Goal: Information Seeking & Learning: Find specific fact

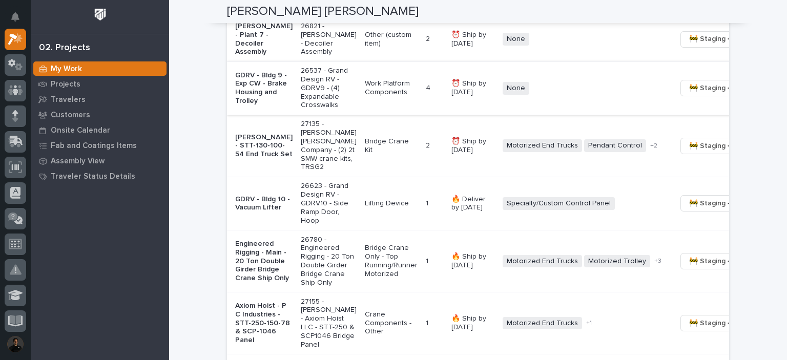
scroll to position [888, 0]
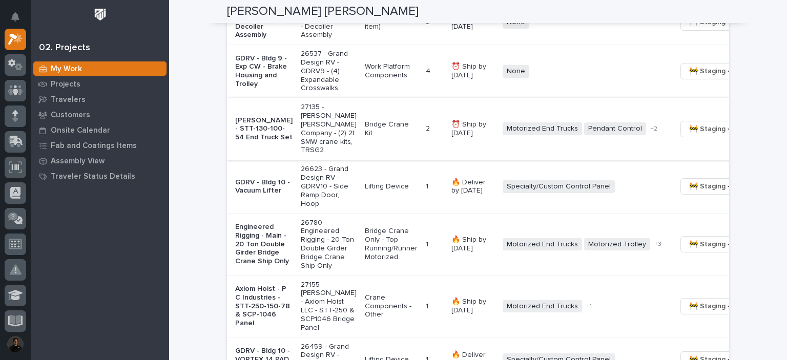
click at [689, 135] on span "🚧 Staging →" at bounding box center [710, 129] width 43 height 12
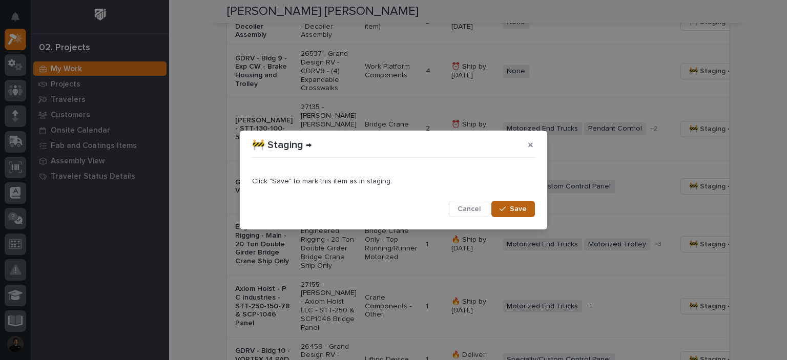
click at [503, 211] on icon "button" at bounding box center [502, 208] width 6 height 7
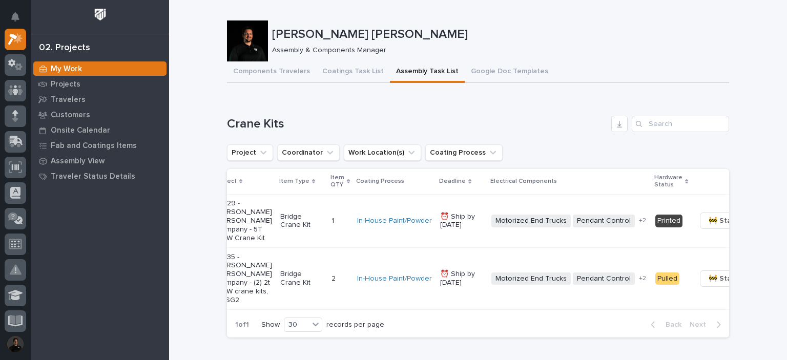
scroll to position [0, 85]
click at [708, 285] on span "🚧 Staging →" at bounding box center [729, 278] width 43 height 12
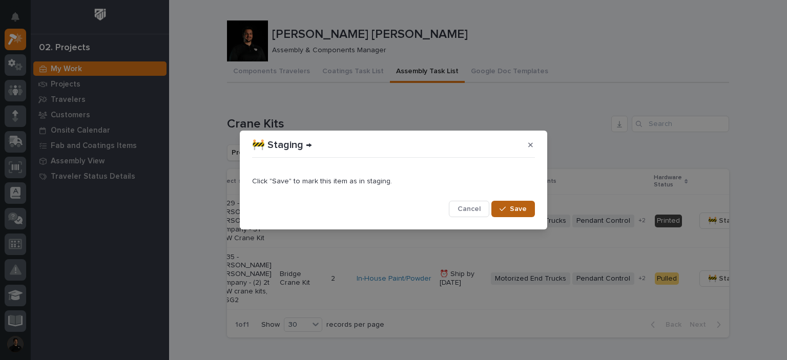
click at [506, 208] on icon "button" at bounding box center [502, 208] width 6 height 7
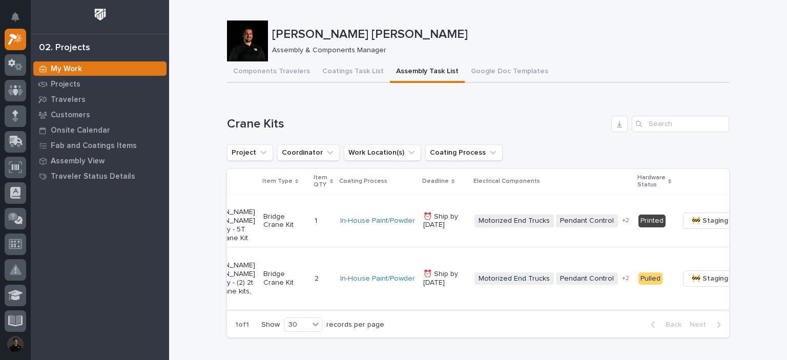
scroll to position [0, 108]
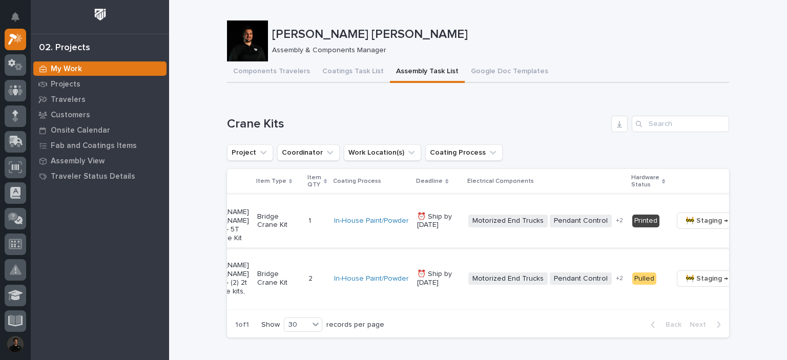
click at [685, 226] on span "🚧 Staging →" at bounding box center [706, 221] width 43 height 12
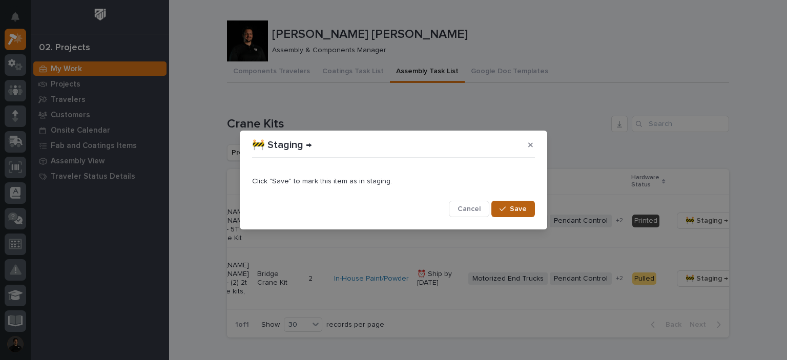
click at [533, 204] on button "Save" at bounding box center [513, 209] width 44 height 16
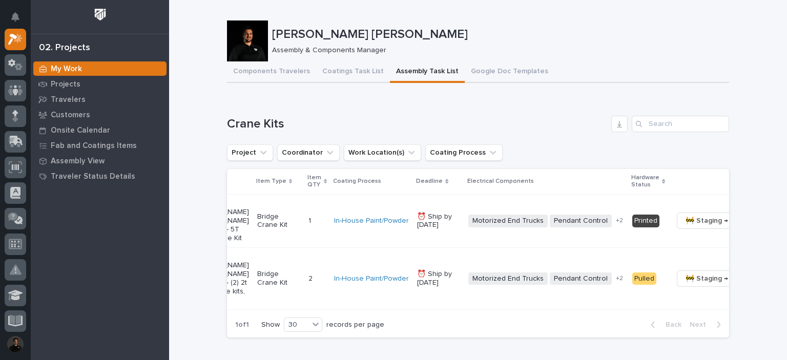
click at [534, 147] on div "Project Coordinator Work Location(s) Coating Process" at bounding box center [478, 152] width 502 height 16
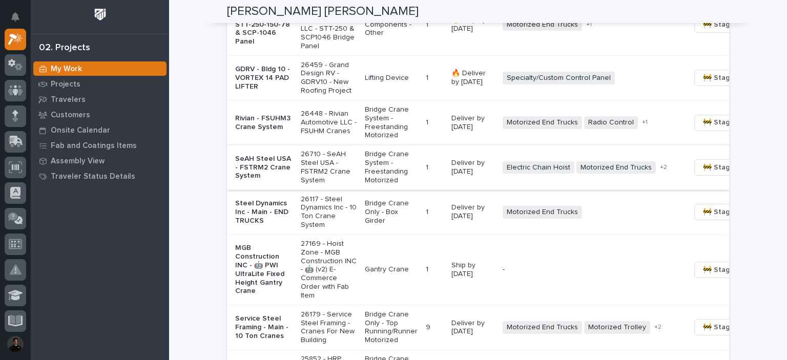
scroll to position [1093, 0]
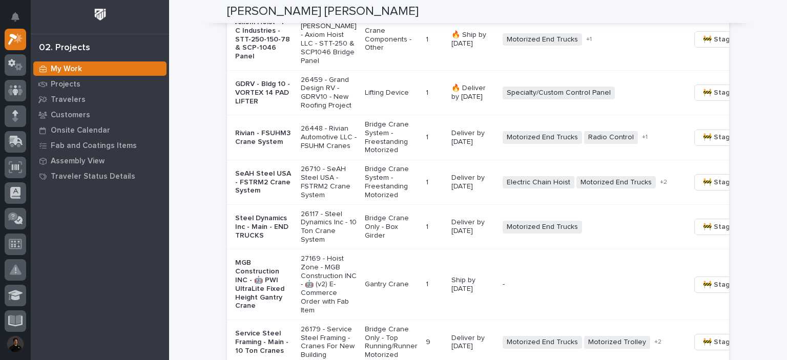
click at [269, 61] on p "Axiom Hoist - P C Industries - STT-250-150-78 & SCP-1046 Panel" at bounding box center [263, 39] width 57 height 43
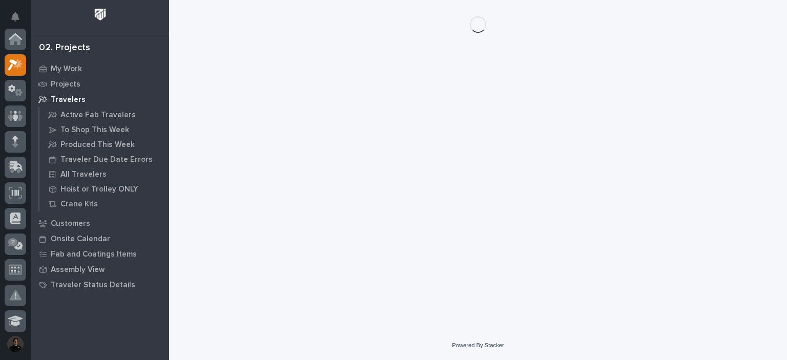
scroll to position [26, 0]
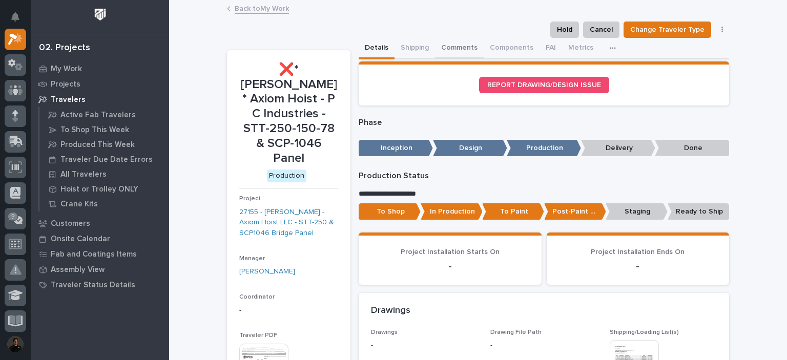
click at [455, 43] on button "Comments" at bounding box center [459, 49] width 49 height 22
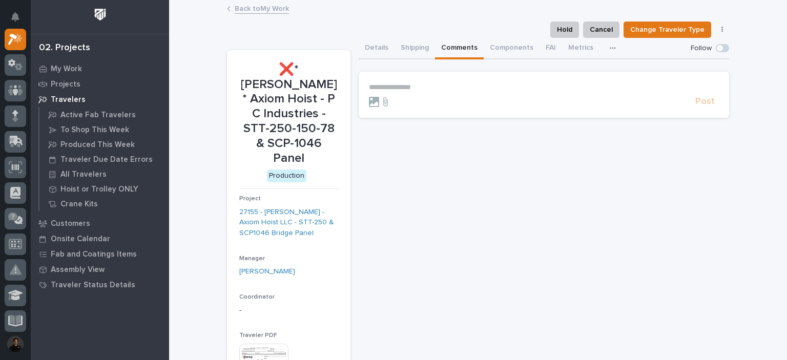
click at [423, 86] on p "**********" at bounding box center [544, 87] width 350 height 9
click at [695, 111] on span "Post" at bounding box center [704, 106] width 19 height 12
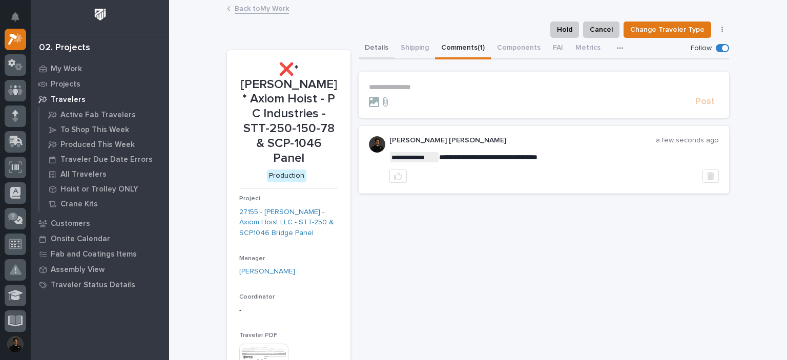
click at [378, 50] on button "Details" at bounding box center [377, 49] width 36 height 22
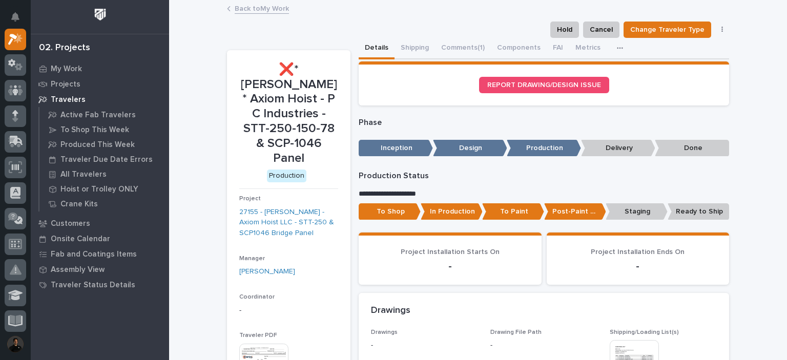
click at [243, 8] on link "Back to My Work" at bounding box center [262, 8] width 54 height 12
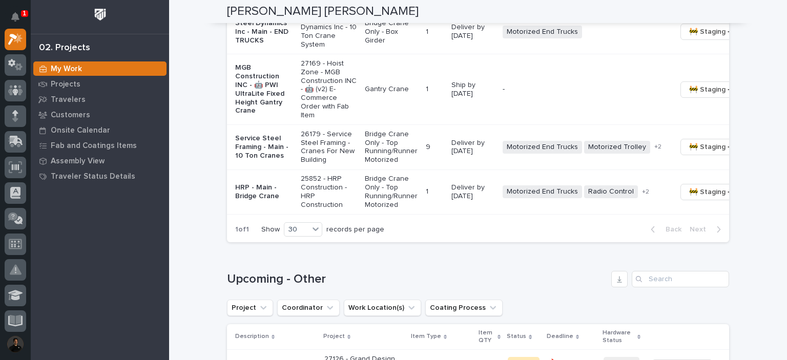
scroll to position [1297, 0]
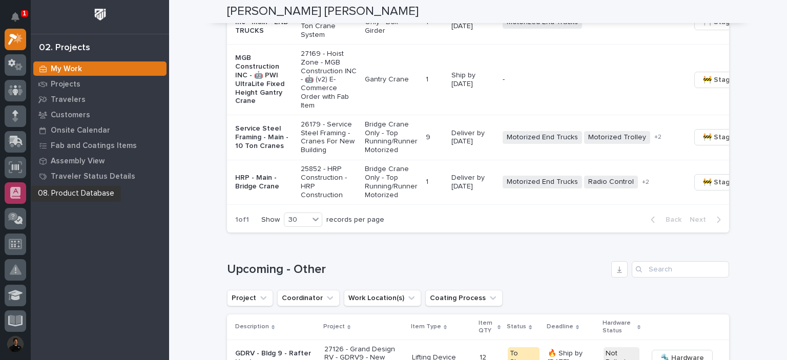
click at [15, 195] on icon at bounding box center [15, 193] width 10 height 12
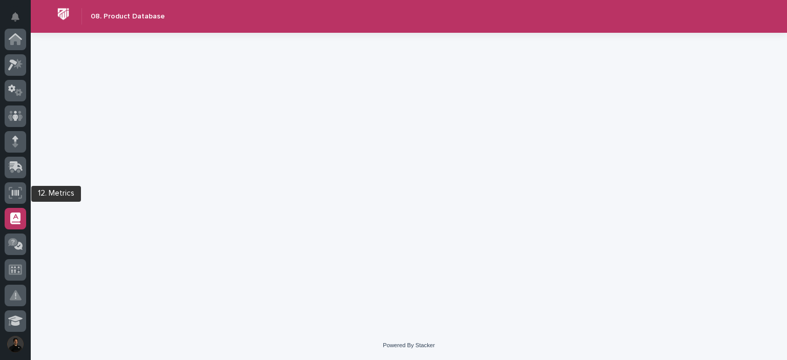
scroll to position [179, 0]
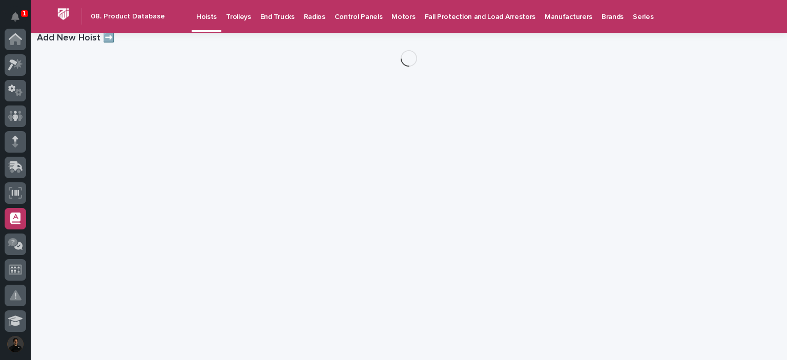
scroll to position [179, 0]
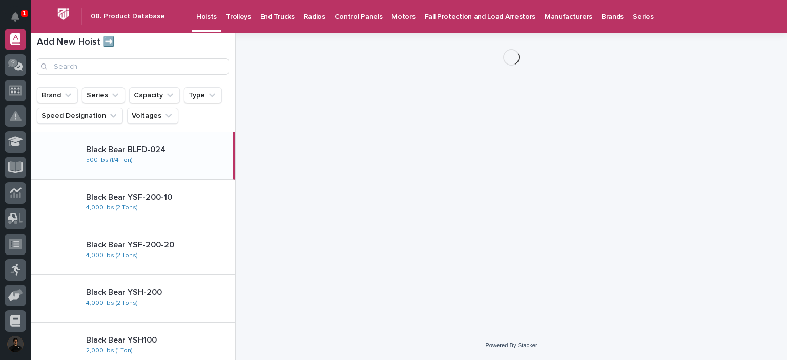
click at [364, 18] on p "Control Panels" at bounding box center [358, 11] width 48 height 22
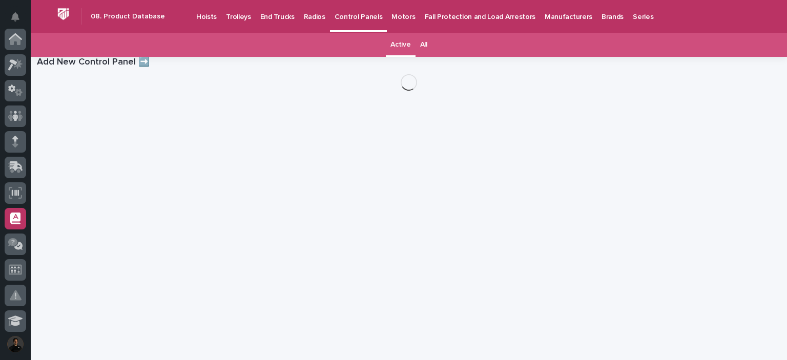
scroll to position [179, 0]
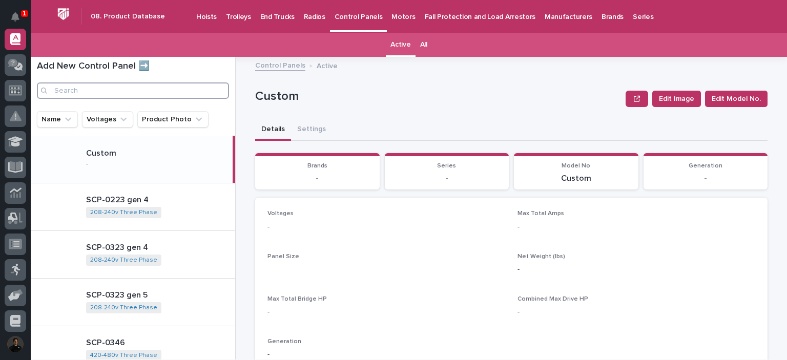
click at [109, 88] on input "Search" at bounding box center [133, 90] width 192 height 16
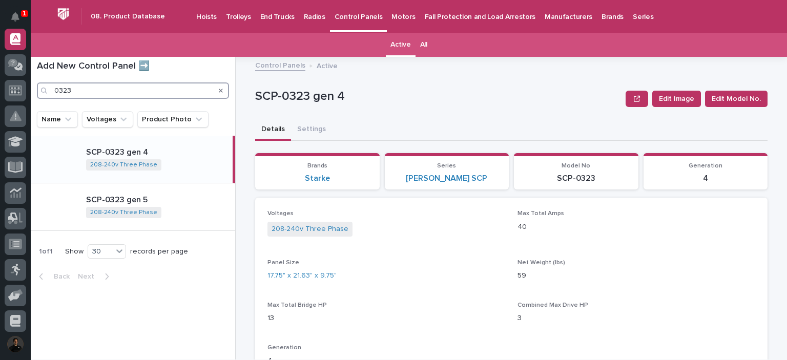
type input "0323"
click at [169, 158] on div "SCP-0323 gen 4 208-240v Three Phase + 0" at bounding box center [155, 159] width 155 height 32
drag, startPoint x: 159, startPoint y: 176, endPoint x: 159, endPoint y: 184, distance: 7.7
click at [159, 177] on div "SCP-0323 gen 4 208-240v Three Phase + 0" at bounding box center [133, 160] width 204 height 48
click at [162, 196] on p "SCP-0323 gen 5" at bounding box center [158, 200] width 145 height 10
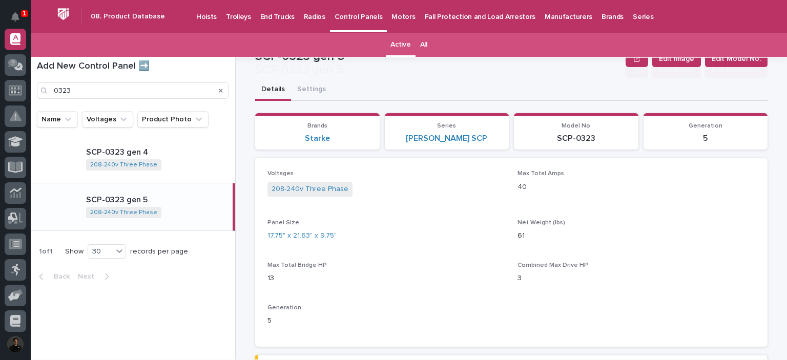
scroll to position [68, 0]
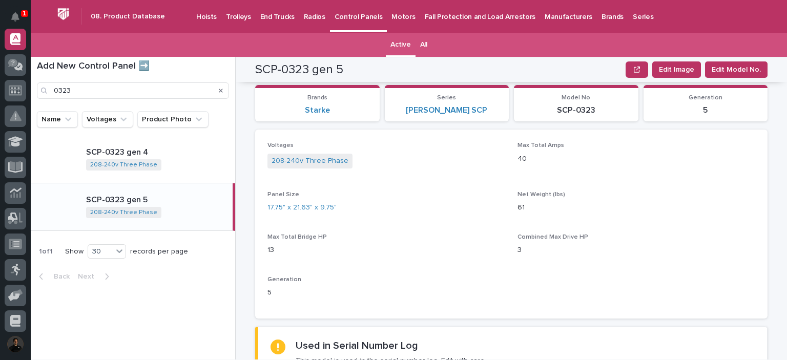
click at [172, 213] on div "SCP-0323 gen 5 208-240v Three Phase + 0" at bounding box center [155, 207] width 155 height 32
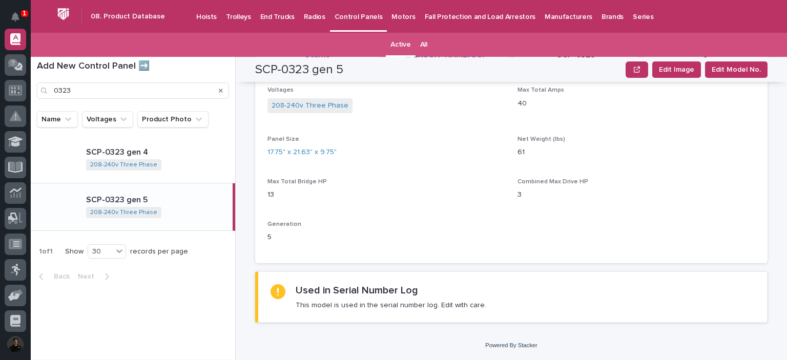
scroll to position [0, 0]
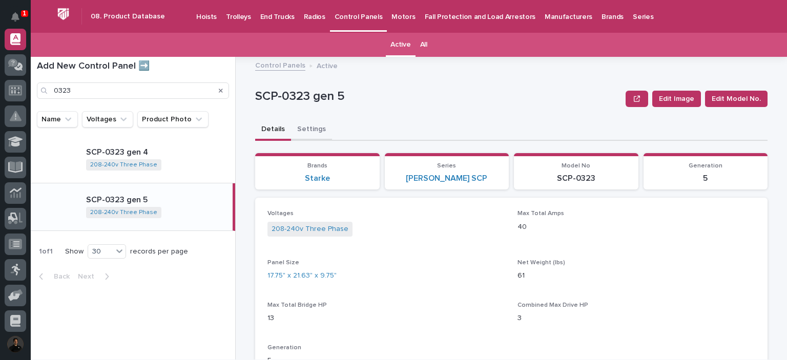
click at [299, 123] on button "Settings" at bounding box center [311, 130] width 41 height 22
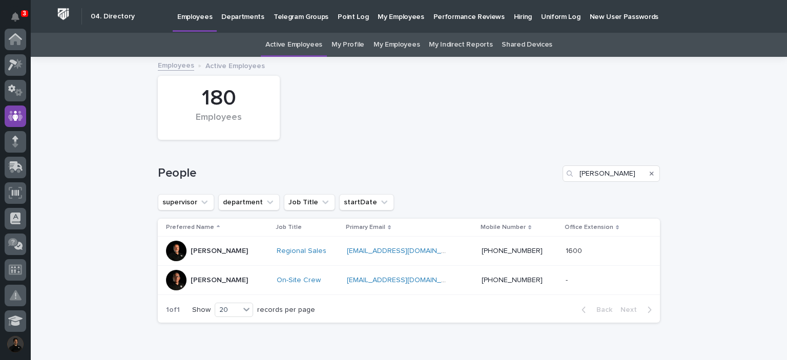
scroll to position [77, 0]
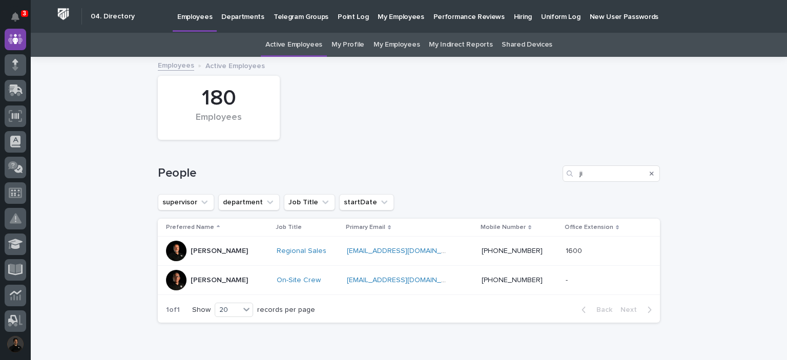
type input "j"
